Goal: Task Accomplishment & Management: Manage account settings

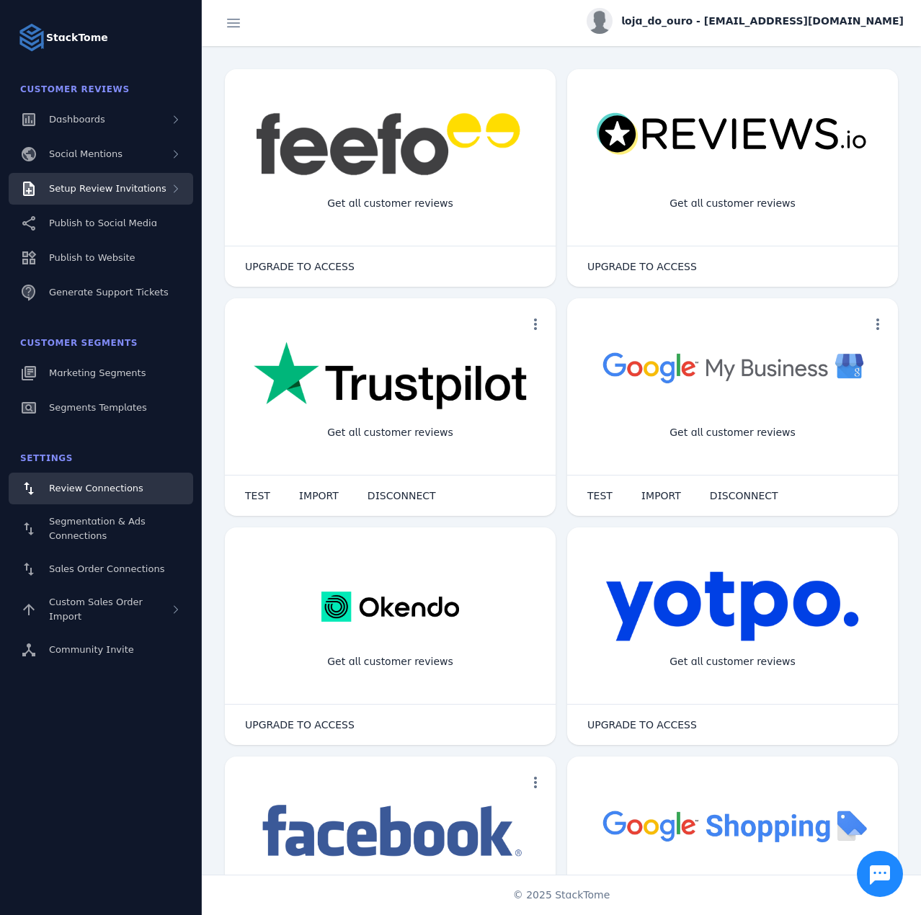
drag, startPoint x: 134, startPoint y: 190, endPoint x: 133, endPoint y: 201, distance: 10.8
click at [134, 190] on span "Setup Review Invitations" at bounding box center [107, 188] width 117 height 11
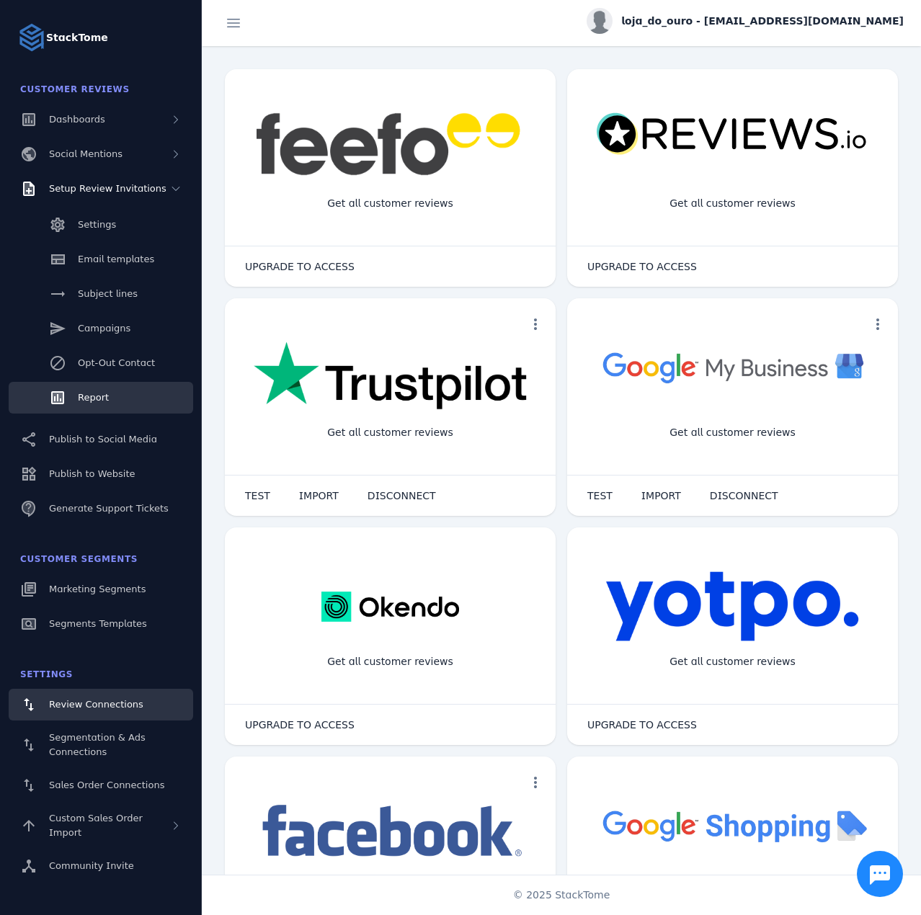
click at [96, 390] on link "Report" at bounding box center [101, 398] width 184 height 32
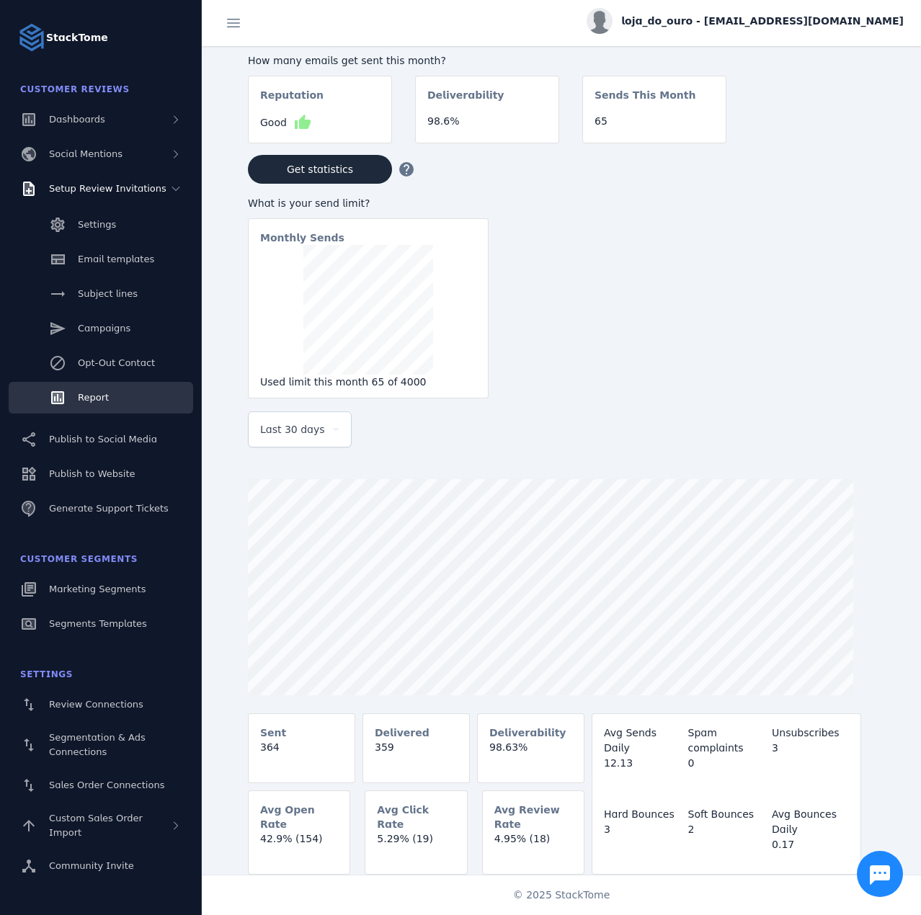
click at [303, 443] on div "Last 30 days" at bounding box center [299, 429] width 79 height 35
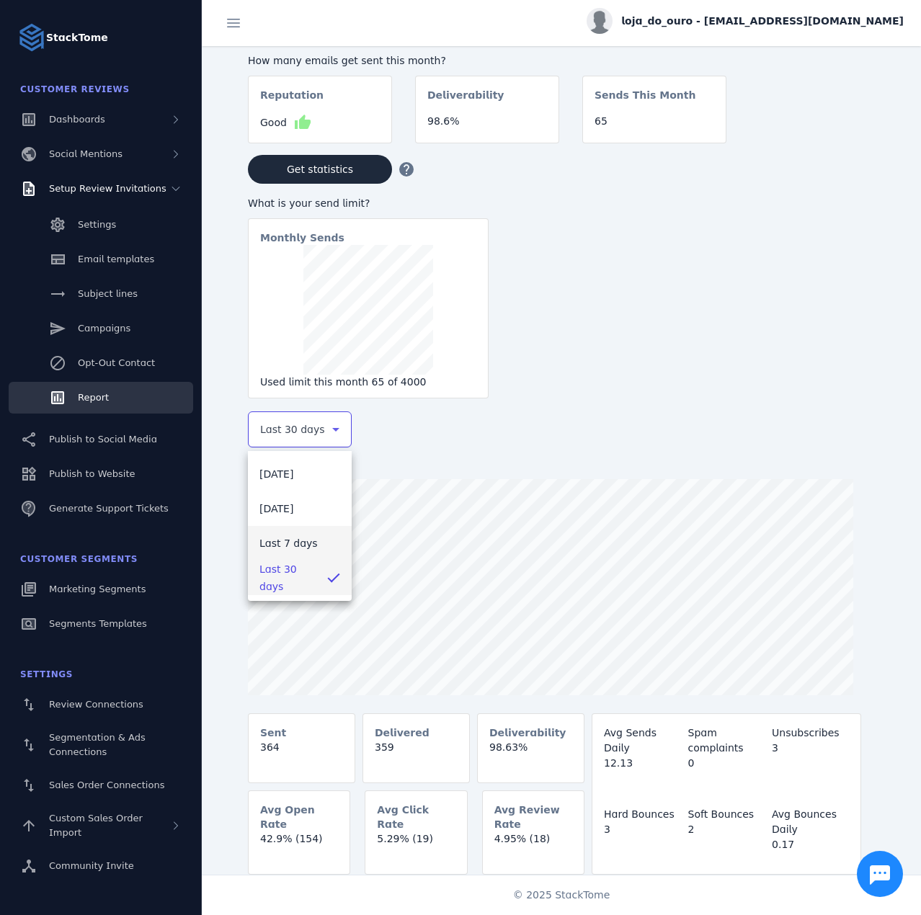
click at [289, 540] on span "Last 7 days" at bounding box center [288, 543] width 58 height 17
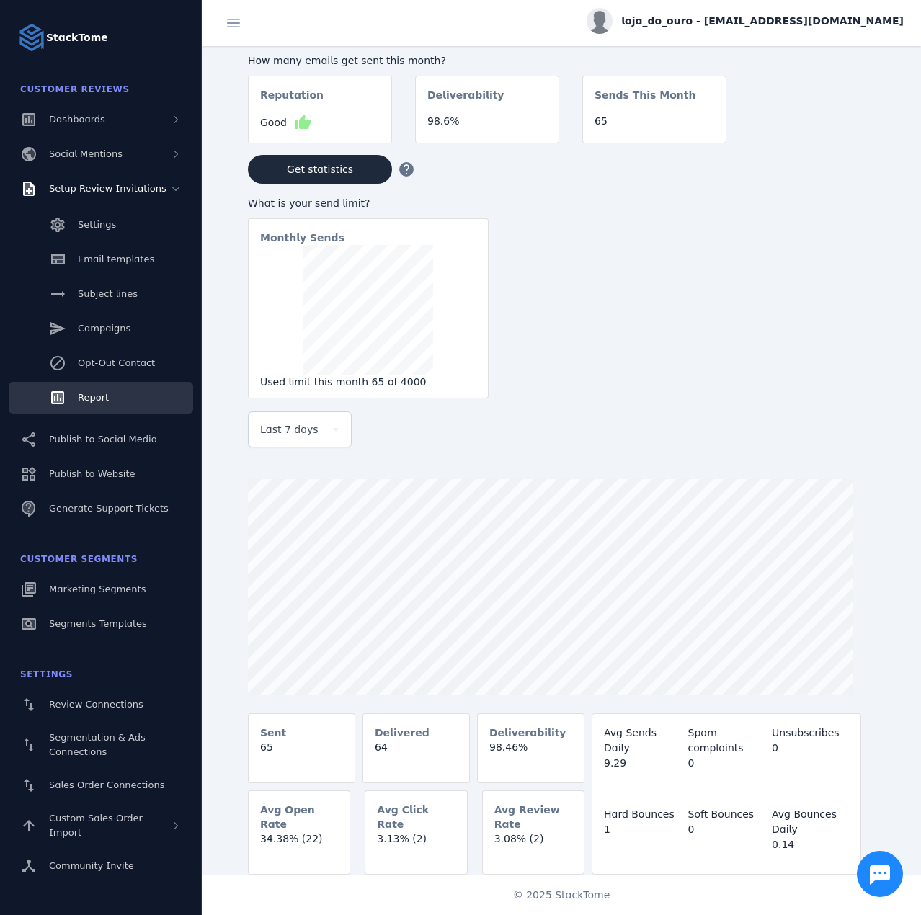
click at [791, 8] on div "loja_do_ouro - cs_lojo@stacktome.com" at bounding box center [745, 21] width 317 height 26
click at [859, 132] on span "Sign out" at bounding box center [858, 138] width 42 height 17
